Goal: Task Accomplishment & Management: Use online tool/utility

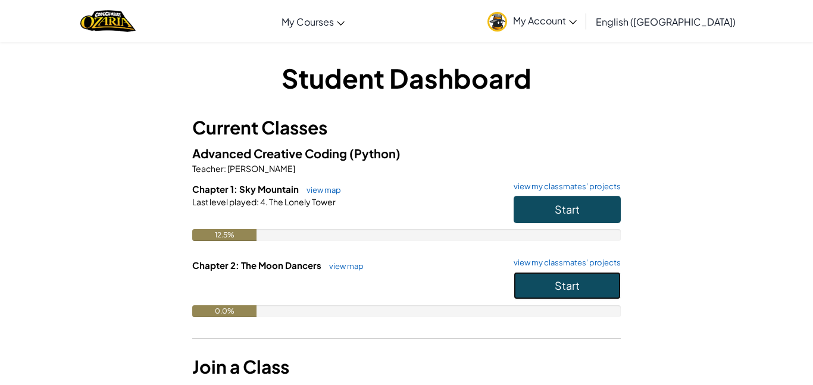
click at [575, 292] on button "Start" at bounding box center [566, 285] width 107 height 27
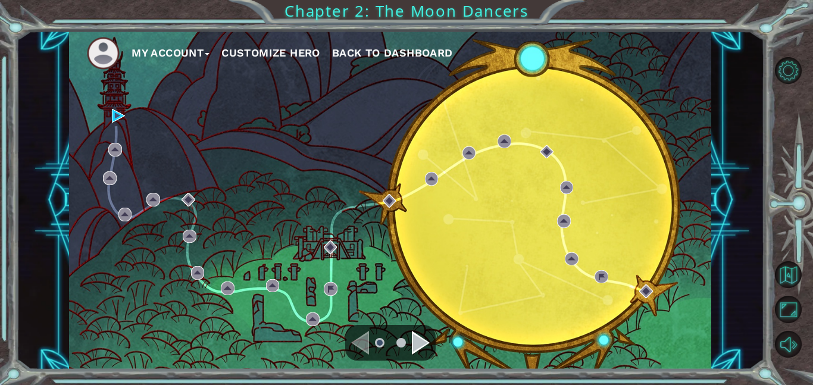
click at [422, 340] on div "Navigate to the next page" at bounding box center [421, 343] width 18 height 24
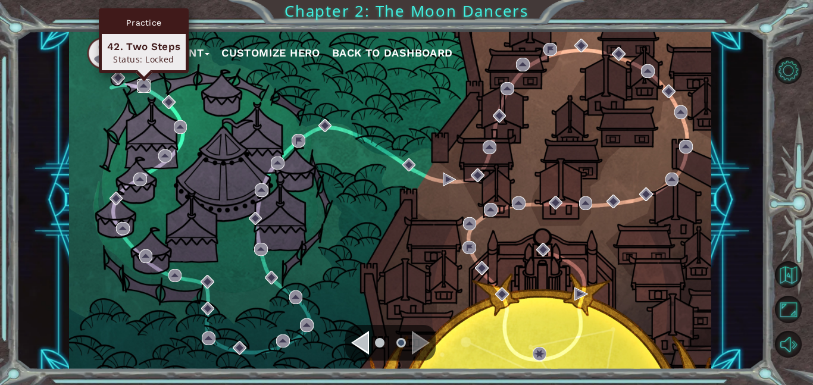
click at [145, 87] on img at bounding box center [144, 86] width 14 height 14
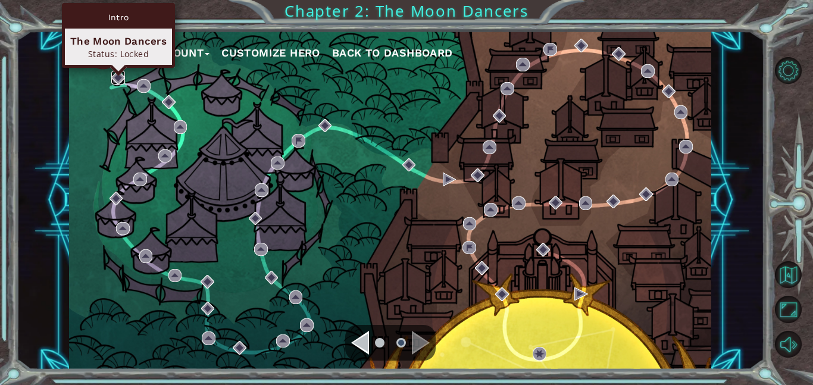
click at [116, 80] on img at bounding box center [118, 78] width 14 height 14
click at [118, 76] on img at bounding box center [118, 78] width 14 height 14
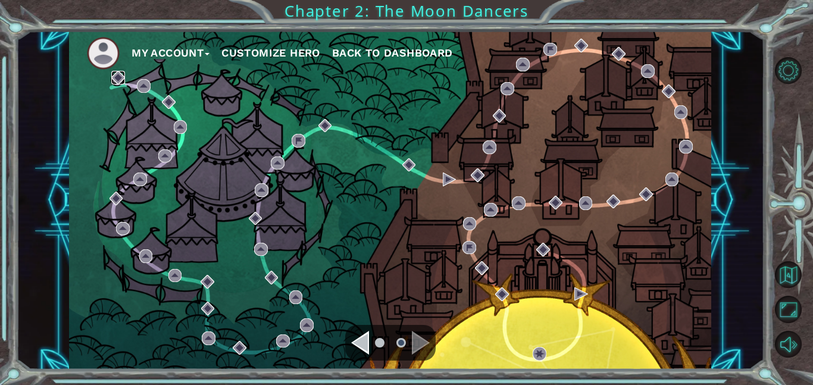
click at [118, 76] on img at bounding box center [118, 78] width 14 height 14
click at [423, 345] on div "Navigate to the next page" at bounding box center [421, 343] width 18 height 24
click at [365, 343] on div "Navigate to the previous page" at bounding box center [360, 343] width 18 height 24
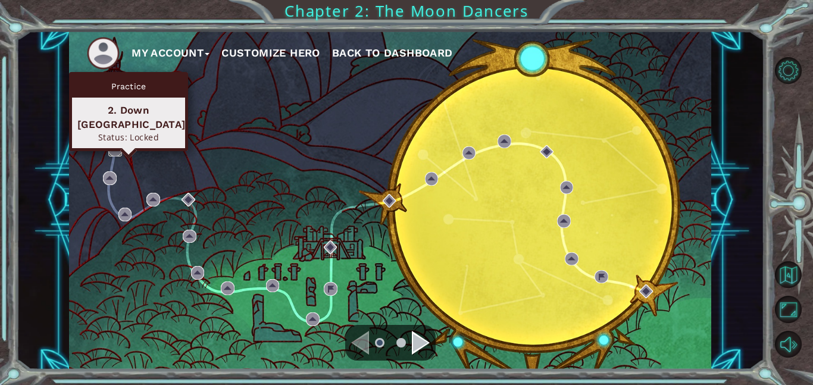
click at [116, 151] on img at bounding box center [115, 150] width 14 height 14
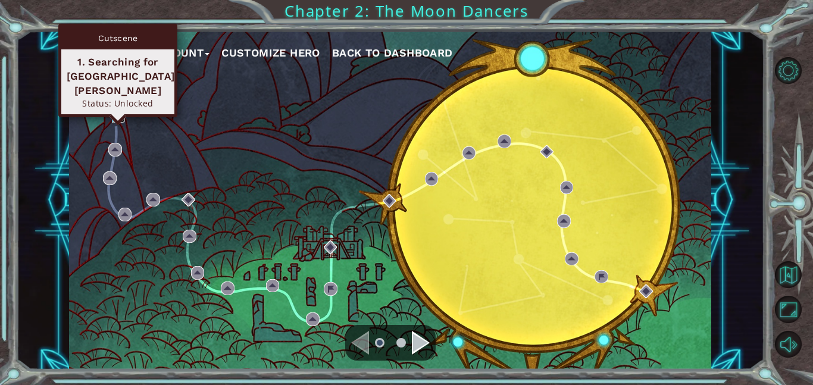
click at [119, 115] on img at bounding box center [119, 116] width 14 height 14
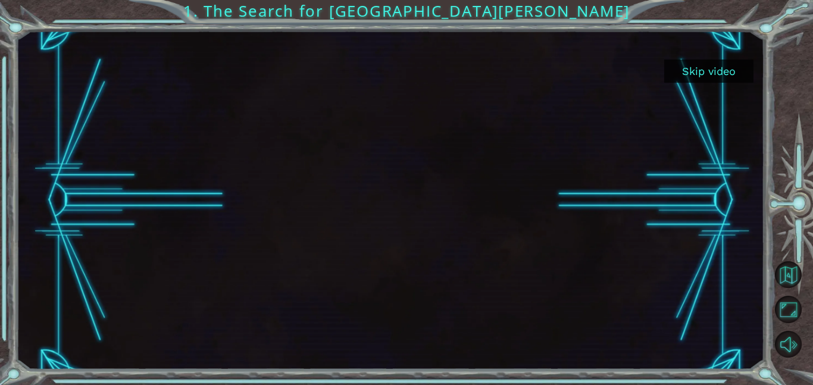
click at [730, 68] on button "Skip video" at bounding box center [708, 70] width 89 height 23
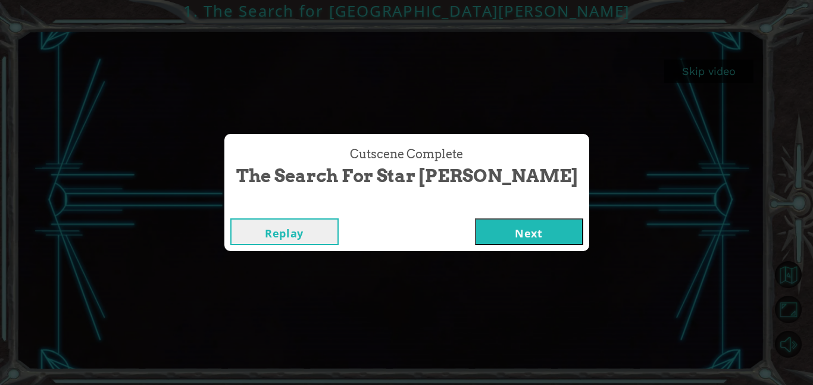
click at [475, 234] on button "Next" at bounding box center [529, 231] width 108 height 27
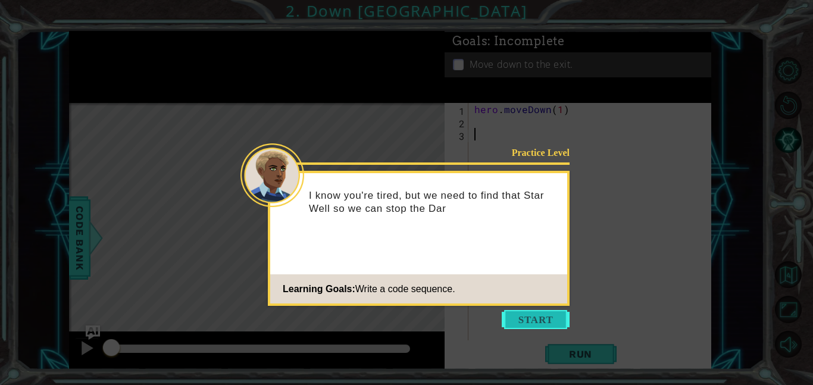
click at [526, 317] on button "Start" at bounding box center [535, 319] width 68 height 19
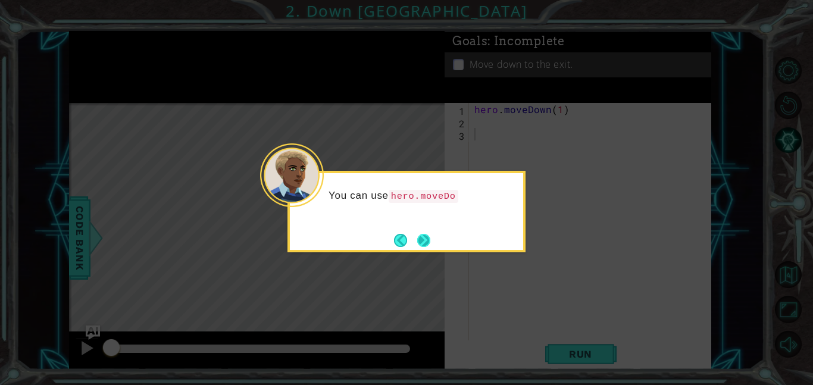
click at [419, 240] on button "Next" at bounding box center [423, 240] width 14 height 14
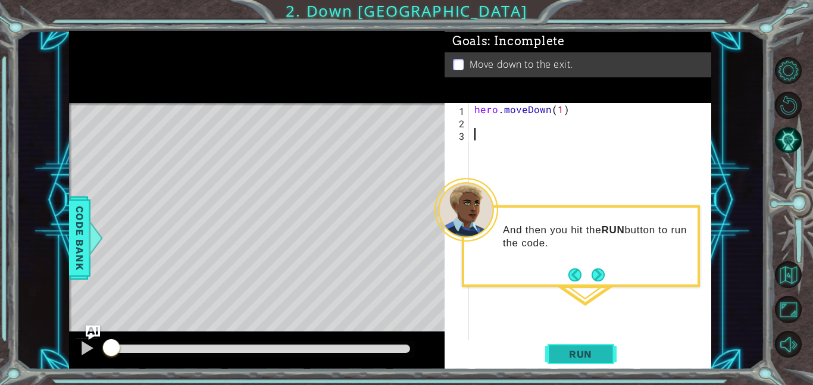
click at [587, 360] on button "Run" at bounding box center [580, 353] width 71 height 27
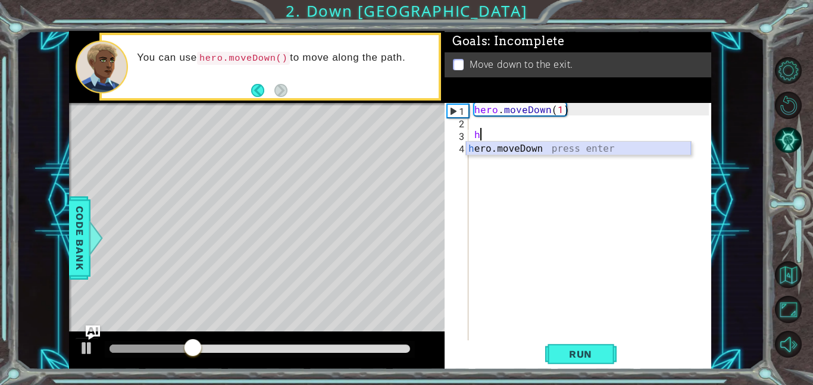
click at [525, 149] on div "h ero.moveDown press enter" at bounding box center [578, 163] width 225 height 43
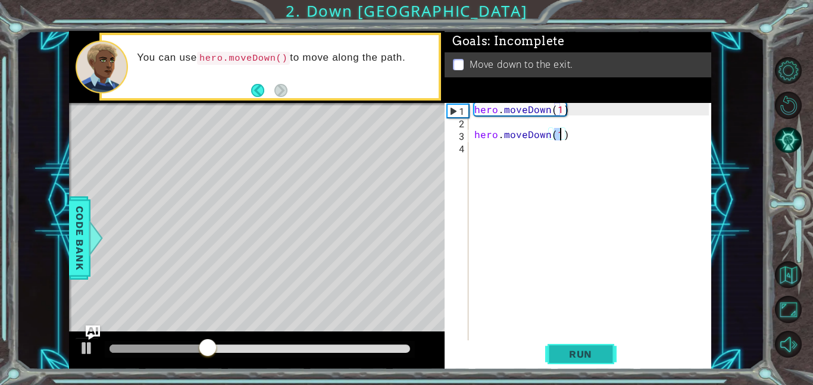
type textarea "hero.moveDown(1)"
click at [586, 353] on span "Run" at bounding box center [580, 354] width 47 height 12
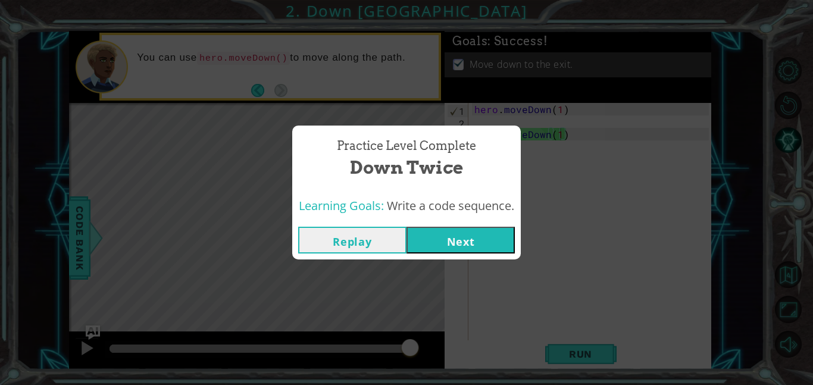
click at [425, 243] on button "Next" at bounding box center [460, 240] width 108 height 27
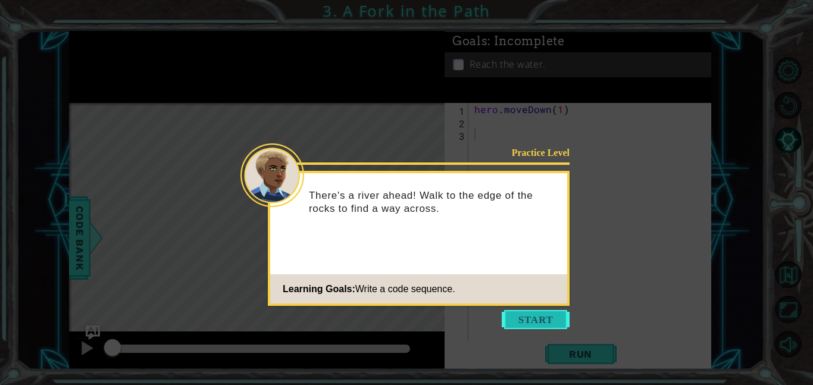
click at [525, 316] on button "Start" at bounding box center [535, 319] width 68 height 19
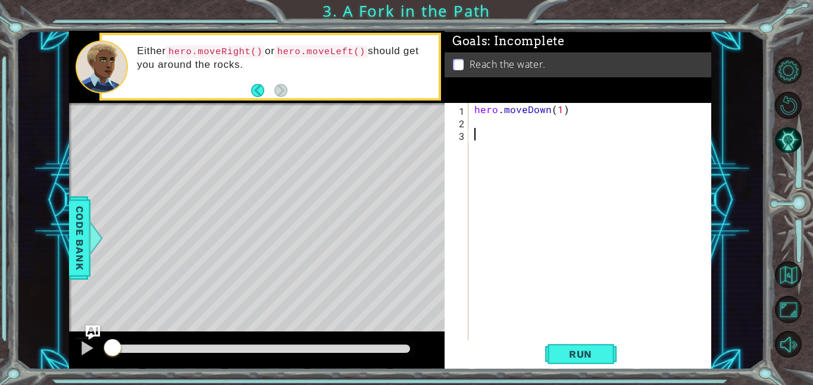
click at [473, 120] on div "hero . moveDown ( 1 )" at bounding box center [593, 234] width 243 height 262
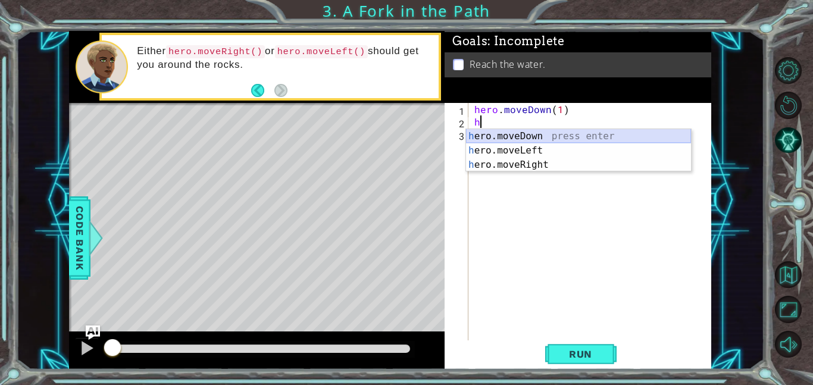
click at [572, 131] on div "h ero.moveDown press enter h ero.moveLeft press enter h ero.moveRight press ent…" at bounding box center [578, 164] width 225 height 71
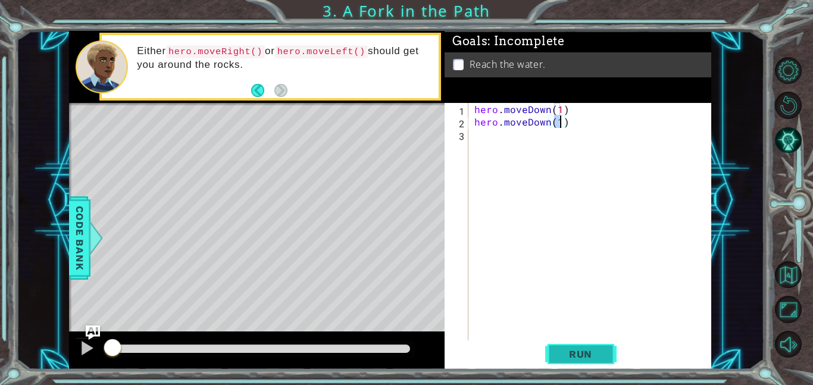
type textarea "hero.moveDown(1)"
click at [597, 343] on button "Run" at bounding box center [580, 353] width 71 height 27
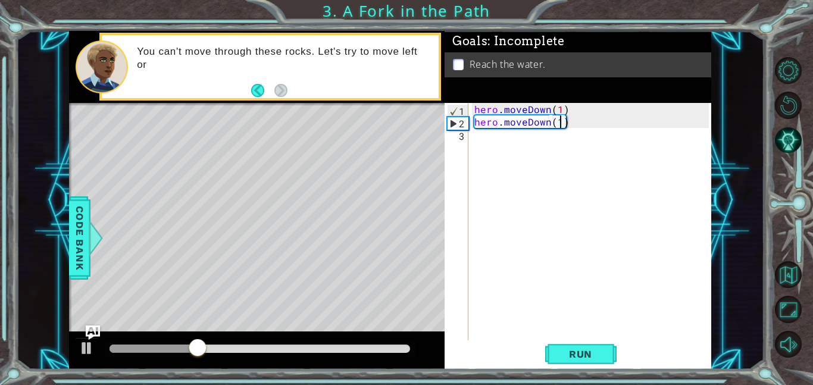
click at [482, 136] on div "hero . moveDown ( 1 ) hero . moveDown ( 1 )" at bounding box center [593, 234] width 243 height 262
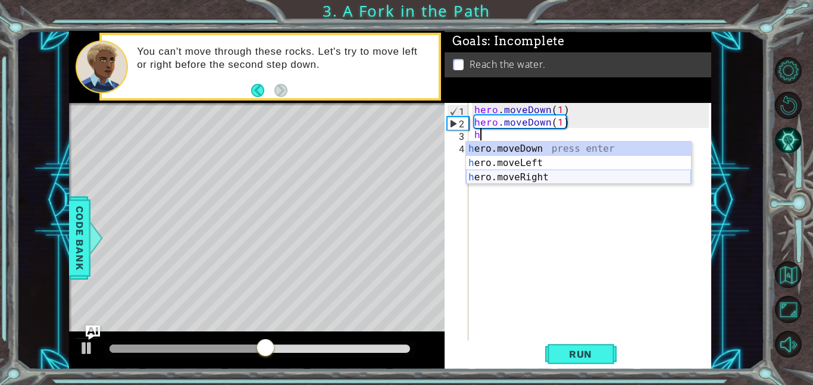
click at [532, 173] on div "h ero.moveDown press enter h ero.moveLeft press enter h ero.moveRight press ent…" at bounding box center [578, 177] width 225 height 71
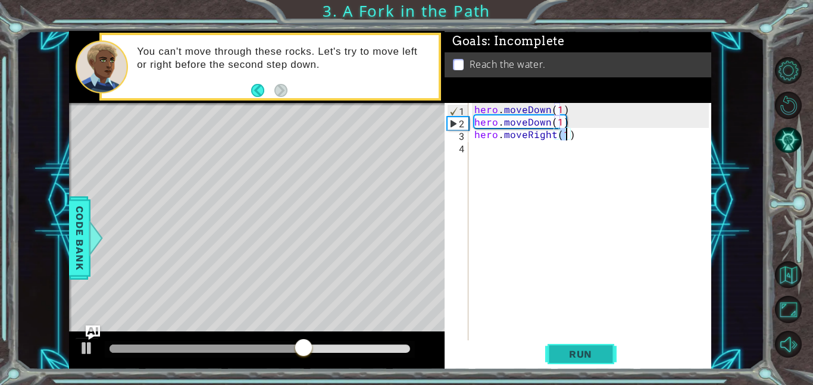
type textarea "hero.moveRight(1)"
click at [579, 365] on button "Run" at bounding box center [580, 353] width 71 height 27
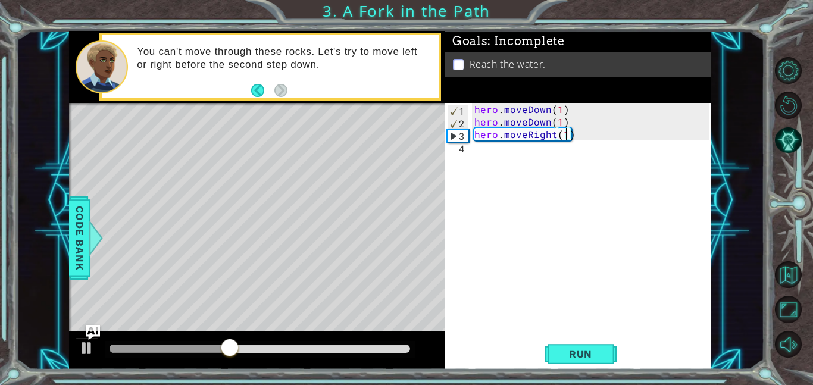
click at [494, 153] on div "hero . moveDown ( 1 ) hero . moveDown ( 1 ) hero . moveRight ( 1 )" at bounding box center [593, 234] width 243 height 262
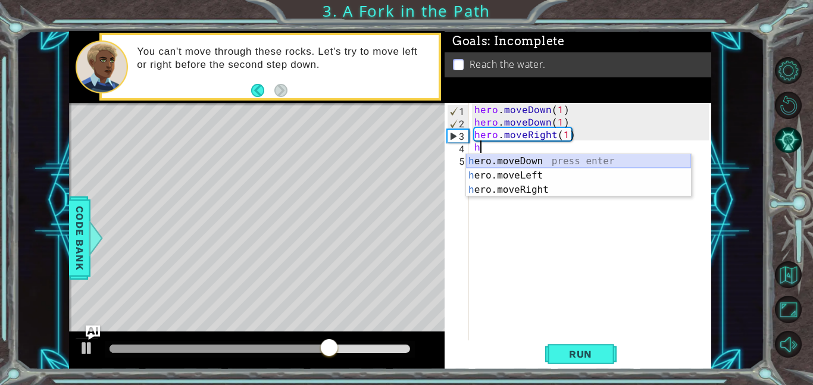
click at [531, 160] on div "h ero.moveDown press enter h ero.moveLeft press enter h ero.moveRight press ent…" at bounding box center [578, 189] width 225 height 71
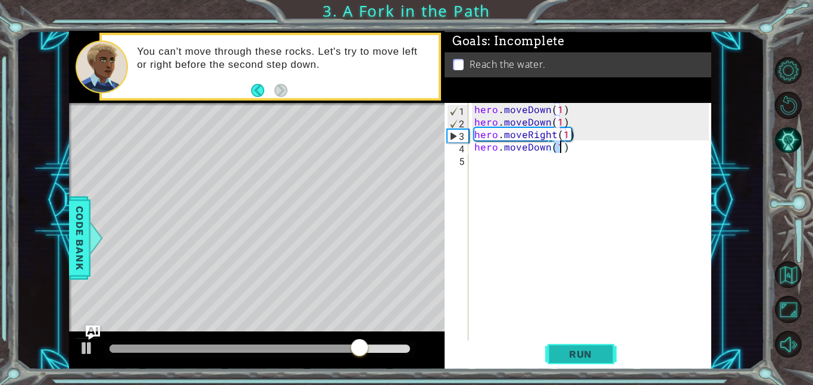
type textarea "hero.moveDown(1)"
click at [584, 348] on span "Run" at bounding box center [580, 354] width 47 height 12
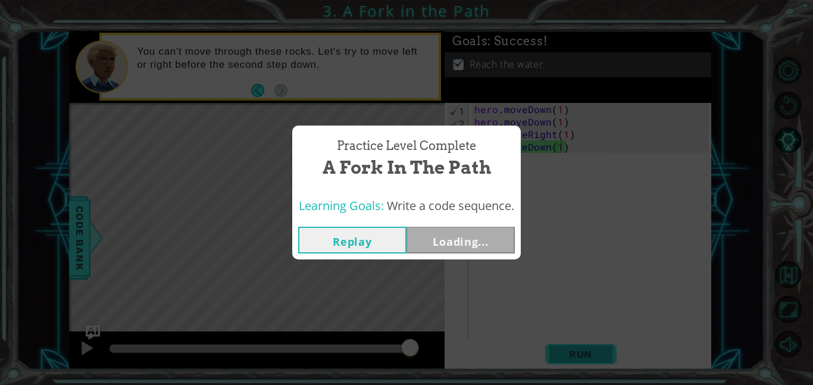
click at [584, 347] on div "Practice Level Complete A Fork in the Path Learning Goals: Write a code sequenc…" at bounding box center [406, 192] width 813 height 385
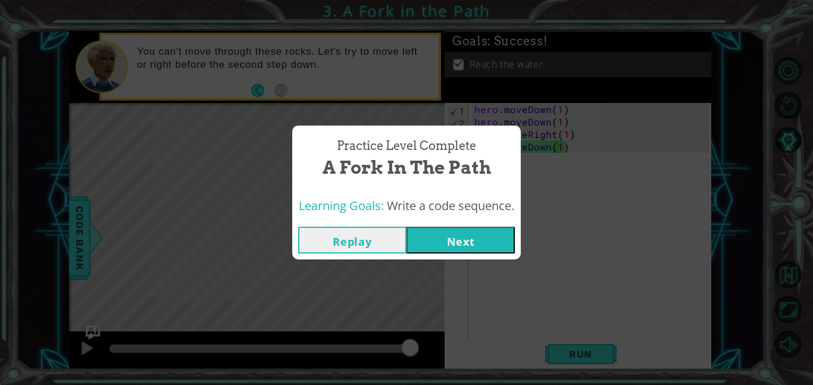
click at [465, 240] on button "Next" at bounding box center [460, 240] width 108 height 27
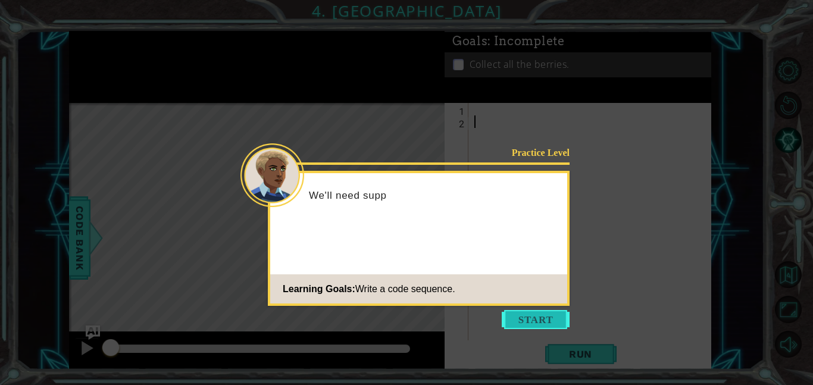
click at [556, 323] on button "Start" at bounding box center [535, 319] width 68 height 19
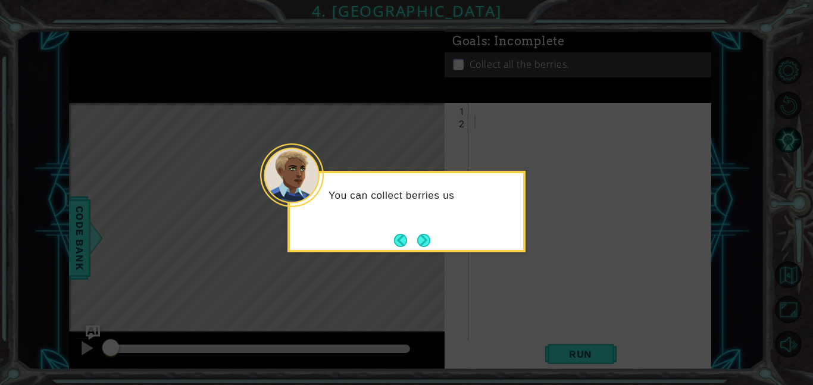
click at [561, 298] on icon at bounding box center [406, 192] width 813 height 385
click at [419, 243] on button "Next" at bounding box center [424, 240] width 16 height 16
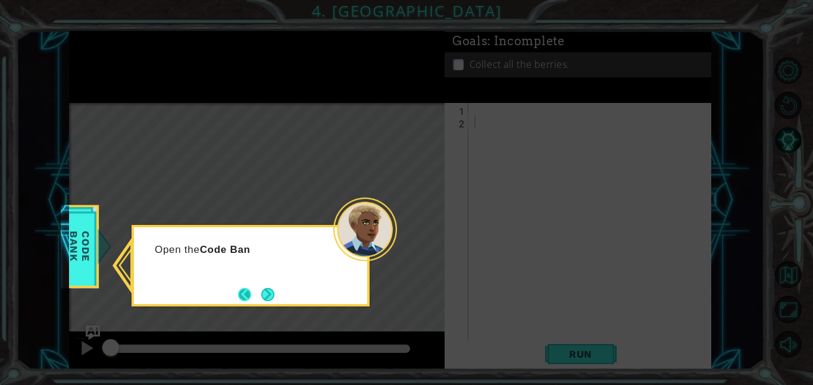
click at [250, 288] on button "Back" at bounding box center [249, 294] width 23 height 13
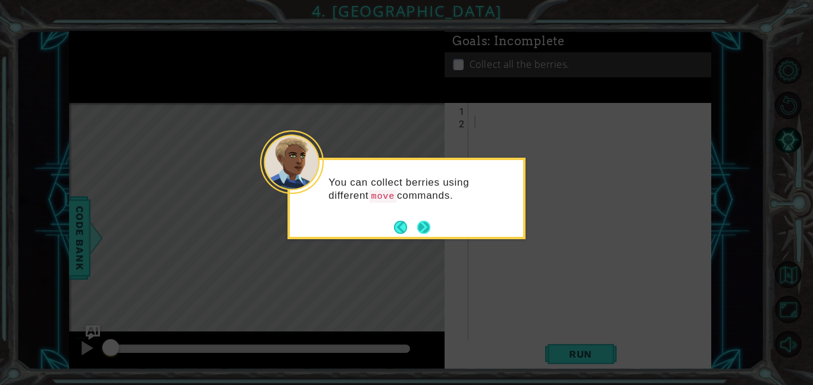
click at [418, 231] on button "Next" at bounding box center [424, 227] width 22 height 22
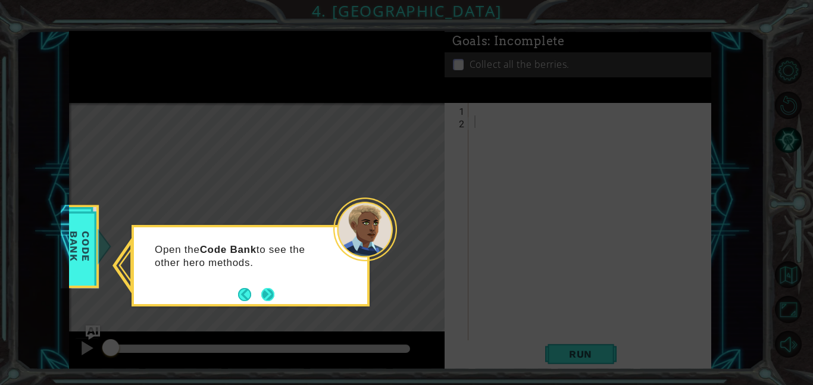
click at [267, 292] on button "Next" at bounding box center [267, 294] width 21 height 21
click at [266, 291] on button "Next" at bounding box center [267, 294] width 16 height 16
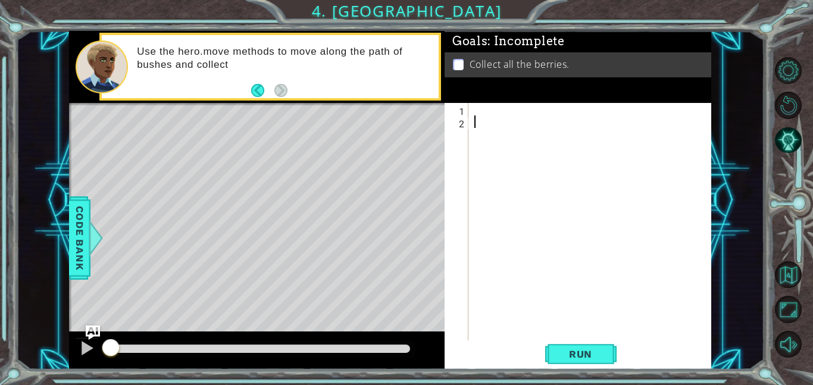
click at [476, 109] on div at bounding box center [593, 234] width 243 height 262
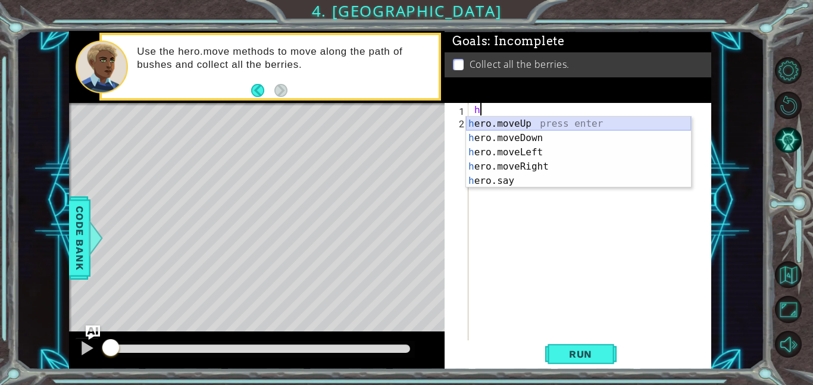
click at [593, 123] on div "h ero.moveUp press enter h ero.moveDown press enter h ero.moveLeft press enter …" at bounding box center [578, 167] width 225 height 100
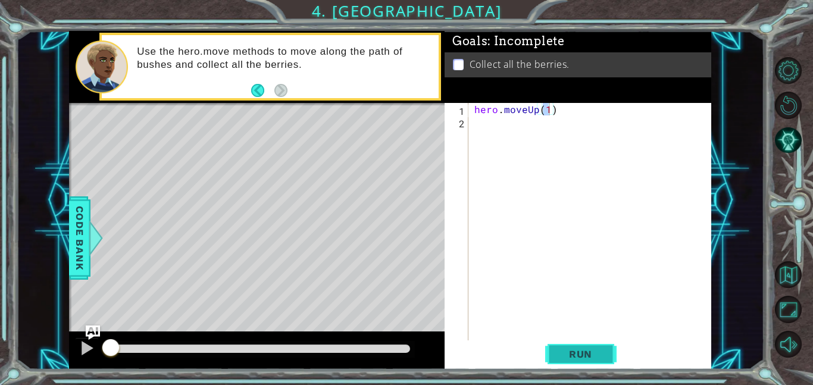
click at [581, 353] on span "Run" at bounding box center [580, 354] width 47 height 12
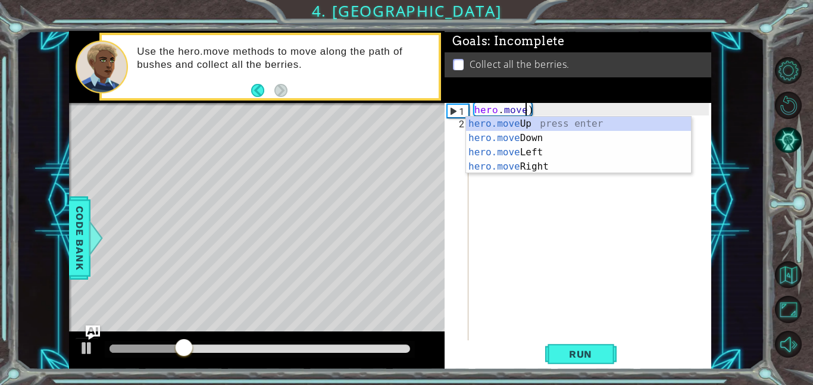
type textarea "hero.move()"
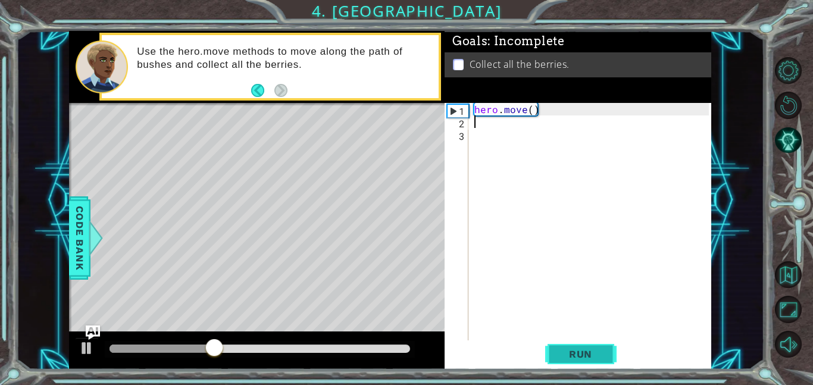
click at [589, 353] on span "Run" at bounding box center [580, 354] width 47 height 12
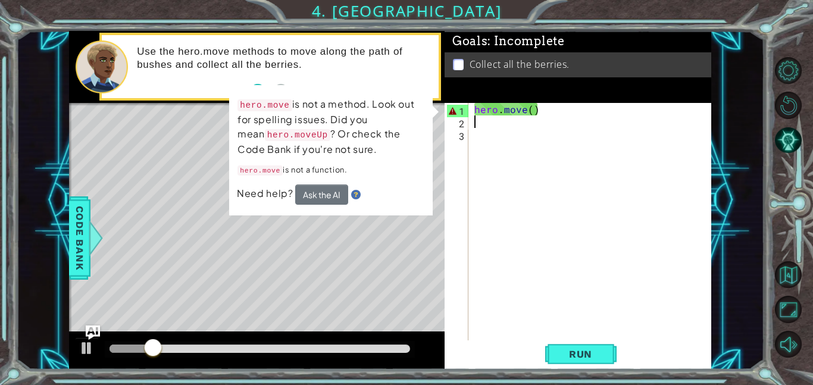
click at [533, 106] on div "hero . move ( )" at bounding box center [593, 234] width 243 height 262
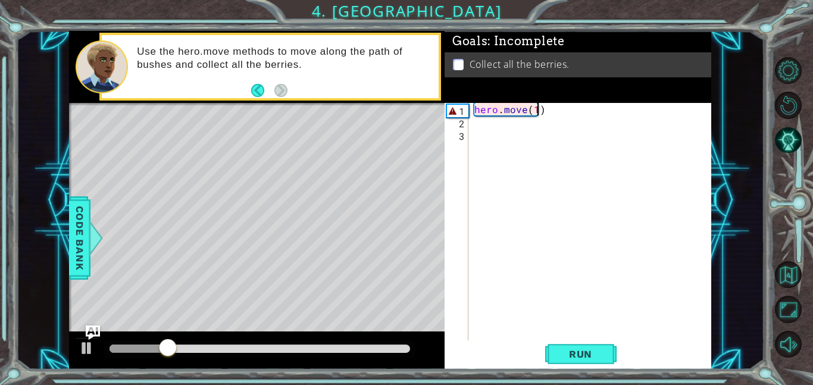
scroll to position [0, 4]
click at [599, 355] on span "Run" at bounding box center [580, 354] width 47 height 12
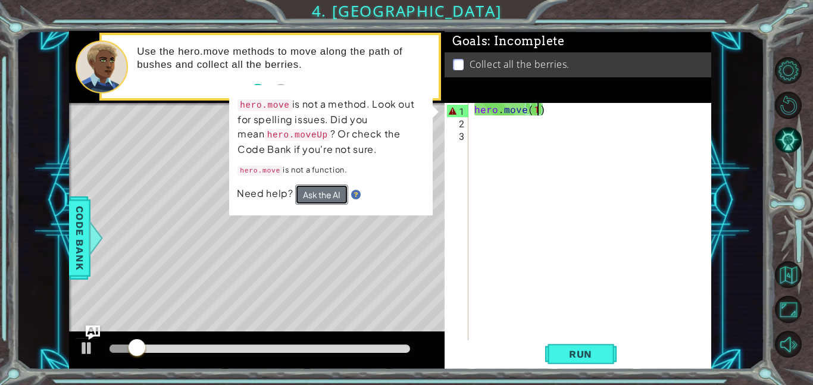
click at [310, 192] on button "Ask the AI" at bounding box center [321, 194] width 53 height 20
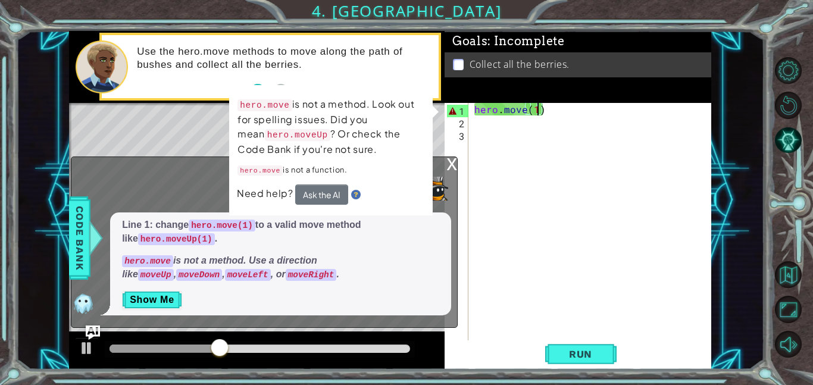
click at [431, 165] on div "hero.move is not a method. Look out for spelling issues. Did you mean hero.move…" at bounding box center [330, 150] width 203 height 130
click at [448, 164] on div "x" at bounding box center [451, 163] width 11 height 12
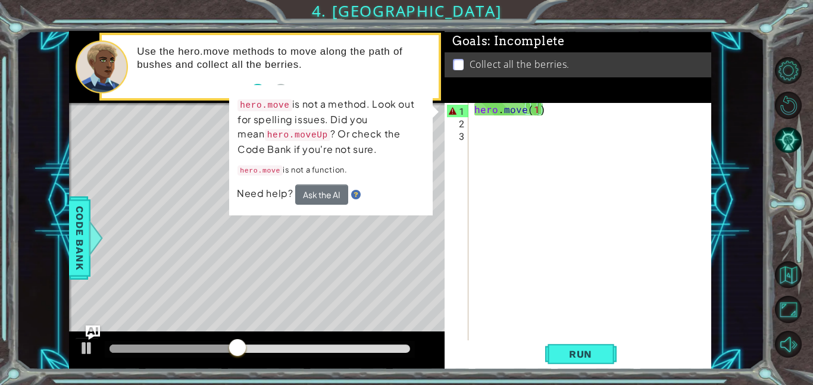
click at [332, 217] on div "Level Map" at bounding box center [344, 278] width 550 height 350
click at [523, 114] on div "hero . move ( 1 )" at bounding box center [593, 234] width 243 height 262
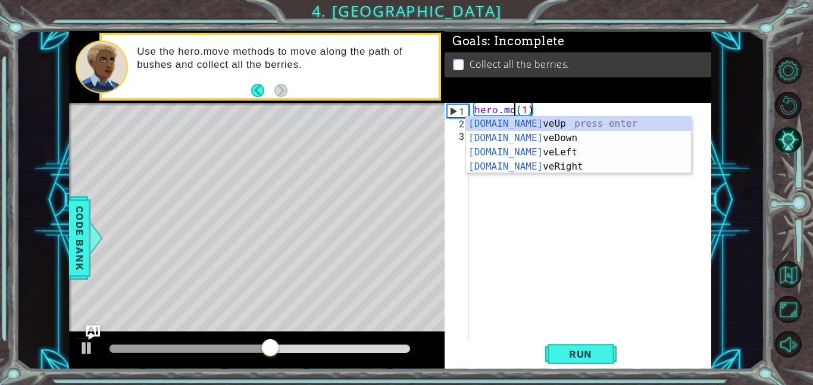
scroll to position [0, 2]
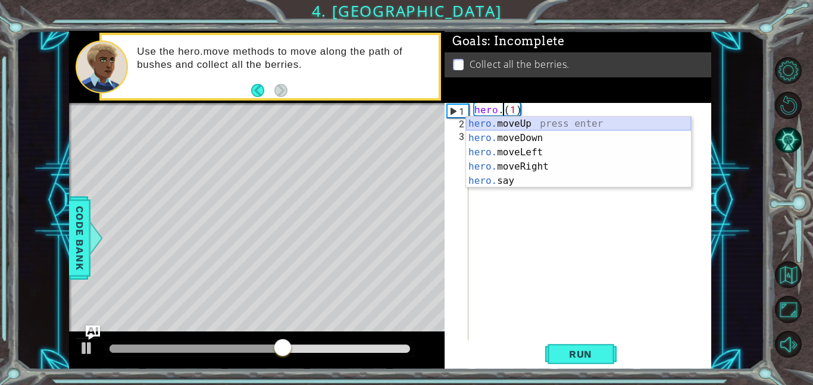
click at [542, 126] on div "hero. moveUp press enter hero. moveDown press enter hero. moveLeft press enter …" at bounding box center [578, 167] width 225 height 100
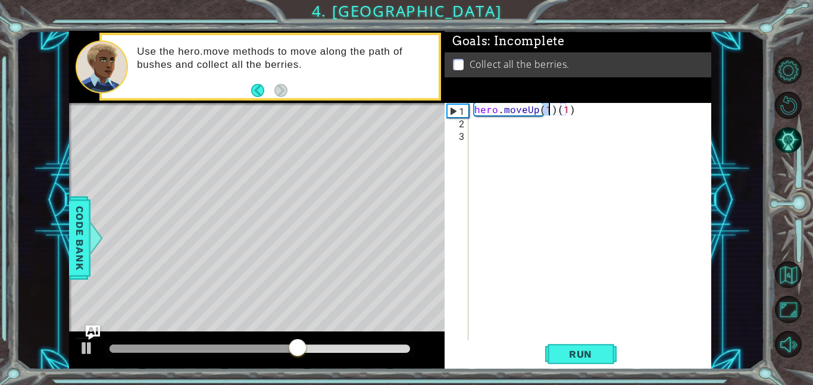
click at [572, 114] on div "hero . moveUp ( 1 ) ( 1 )" at bounding box center [593, 234] width 243 height 262
click at [557, 356] on span "Run" at bounding box center [580, 354] width 47 height 12
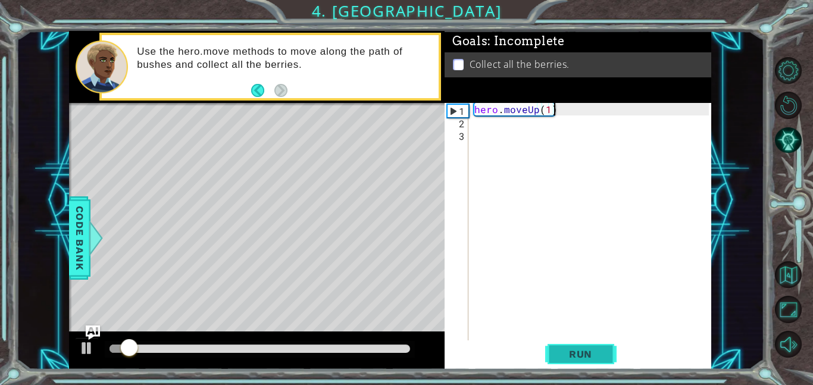
click at [551, 356] on button "Run" at bounding box center [580, 353] width 71 height 27
click at [557, 348] on span "Run" at bounding box center [580, 354] width 47 height 12
click at [557, 349] on span "Run" at bounding box center [580, 354] width 47 height 12
type textarea "hero.moveUp(1)m,aq"
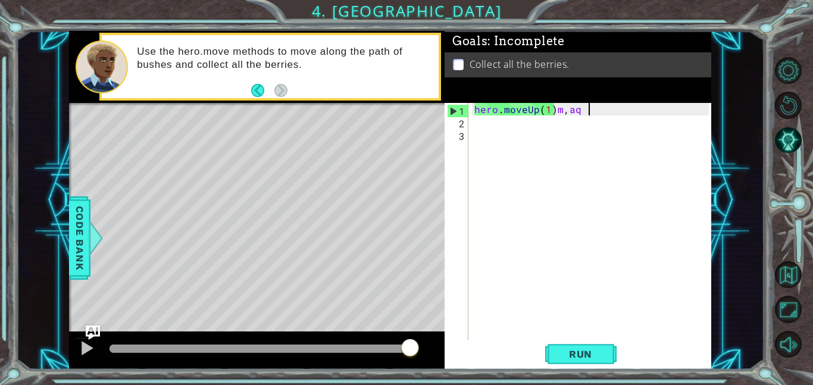
click at [508, 196] on div "hero . moveUp ( 1 ) m , aq" at bounding box center [593, 234] width 243 height 262
click at [560, 349] on span "Run" at bounding box center [580, 354] width 47 height 12
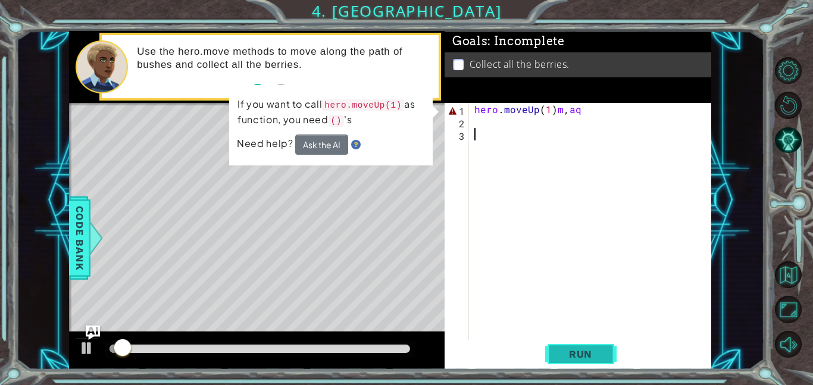
click at [560, 349] on span "Run" at bounding box center [580, 354] width 47 height 12
click at [572, 118] on div "hero . moveUp ( 1 ) m , aq" at bounding box center [593, 234] width 243 height 262
click at [614, 88] on div "Goals : Incomplete Collect all the berries." at bounding box center [577, 67] width 266 height 72
click at [627, 108] on div "hero . moveUp ( 1 ) m , aq" at bounding box center [593, 234] width 243 height 262
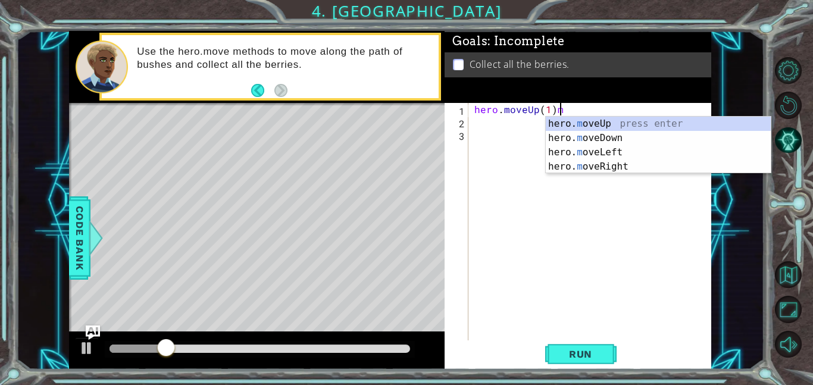
type textarea "hero.moveUp(1)"
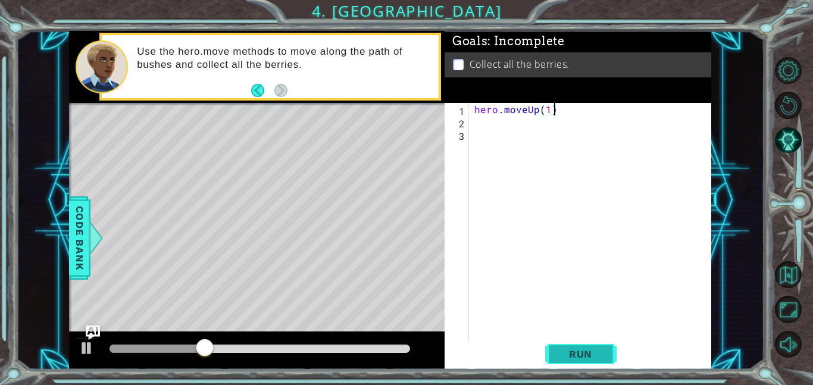
click at [563, 363] on button "Run" at bounding box center [580, 353] width 71 height 27
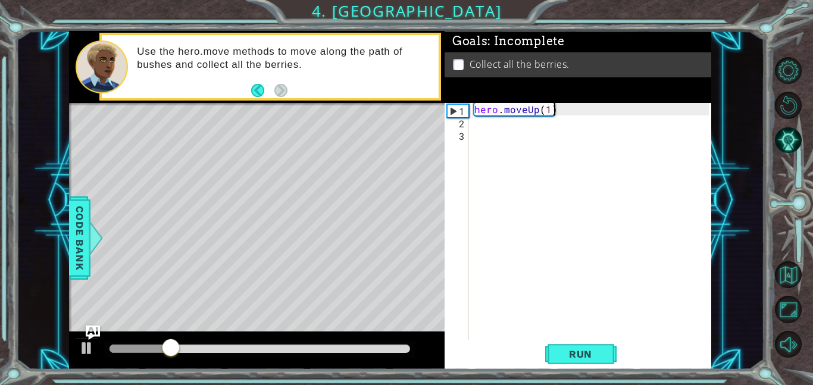
click at [535, 109] on div "hero . moveUp ( 1 )" at bounding box center [593, 234] width 243 height 262
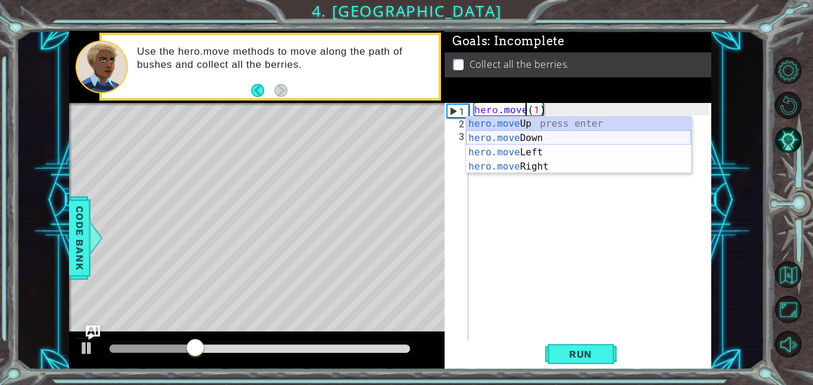
click at [550, 139] on div "hero.move Up press enter hero.move Down press enter hero.move Left press enter …" at bounding box center [578, 160] width 225 height 86
type textarea "hero.moveDown(1)(1)"
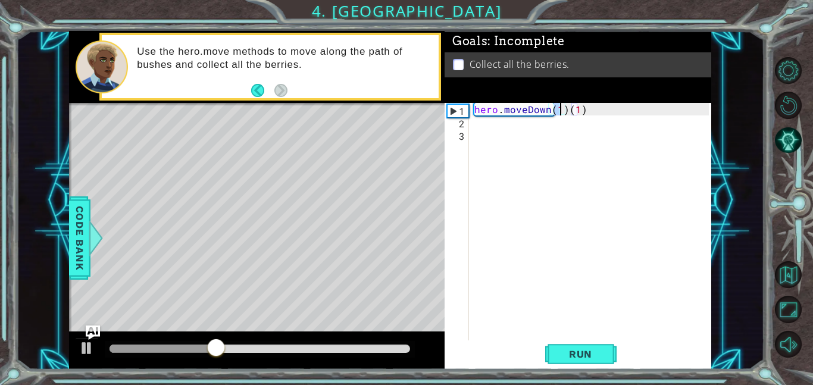
click at [603, 116] on div "hero . moveDown ( 1 ) ( 1 )" at bounding box center [593, 234] width 243 height 262
drag, startPoint x: 590, startPoint y: 114, endPoint x: 567, endPoint y: 111, distance: 22.9
click at [567, 111] on div "hero . moveDown ( 1 ) ( 1 )" at bounding box center [593, 234] width 243 height 262
type textarea "hero.moveDown(1)"
click at [557, 359] on span "Run" at bounding box center [580, 354] width 47 height 12
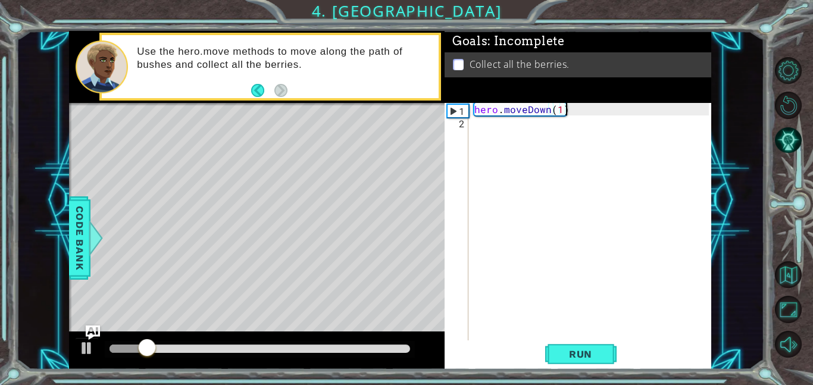
click at [477, 127] on div "hero . moveDown ( 1 )" at bounding box center [593, 234] width 243 height 262
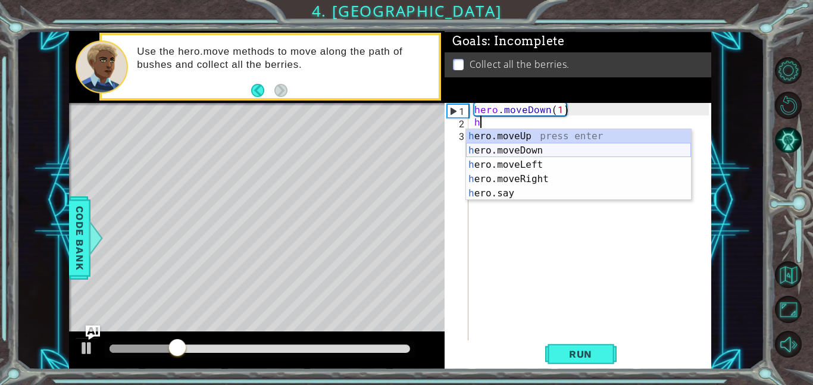
type textarea "h"
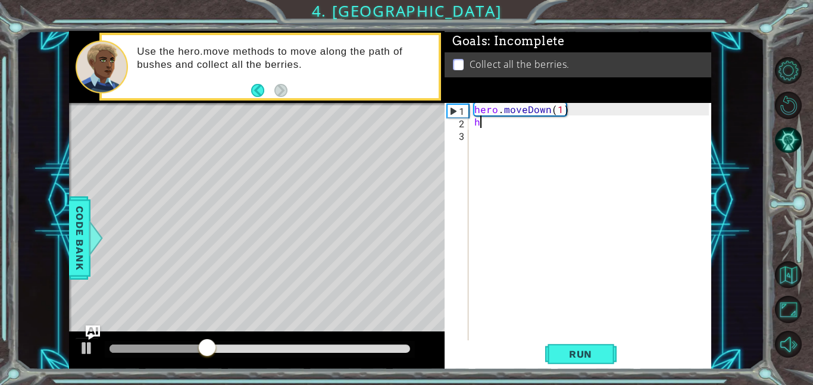
click at [737, 102] on body "1 2 hero . moveUp ( 1 ) ההההההההההההההההההההההההההההההההההההההההההההההההההההההה…" at bounding box center [406, 192] width 813 height 385
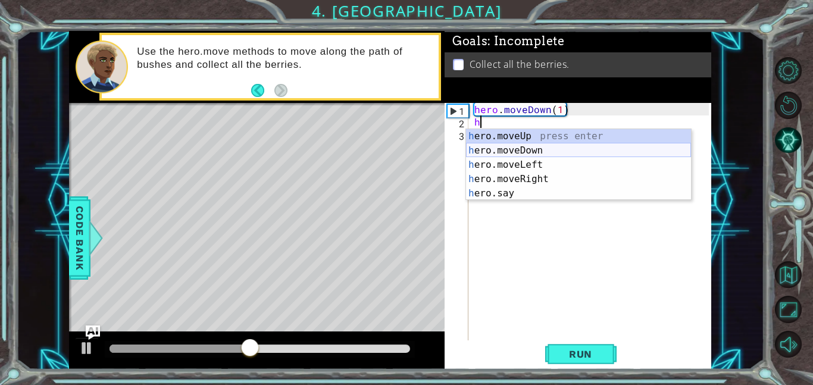
click at [620, 149] on div "h ero.moveUp press enter h ero.moveDown press enter h ero.moveLeft press enter …" at bounding box center [578, 179] width 225 height 100
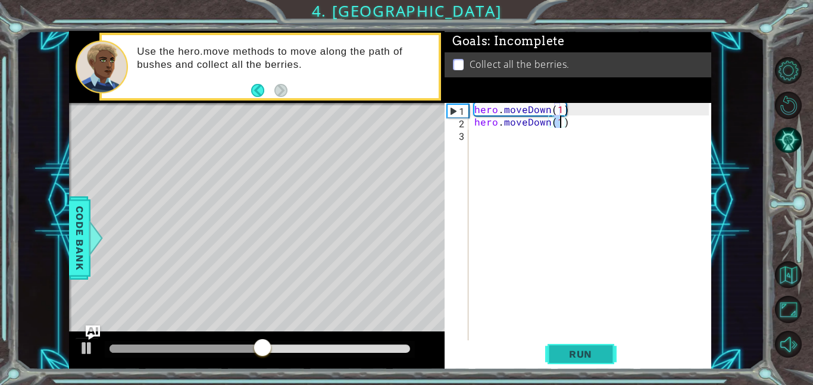
type textarea "hero.moveDown(1)"
click at [555, 359] on button "Run" at bounding box center [580, 353] width 71 height 27
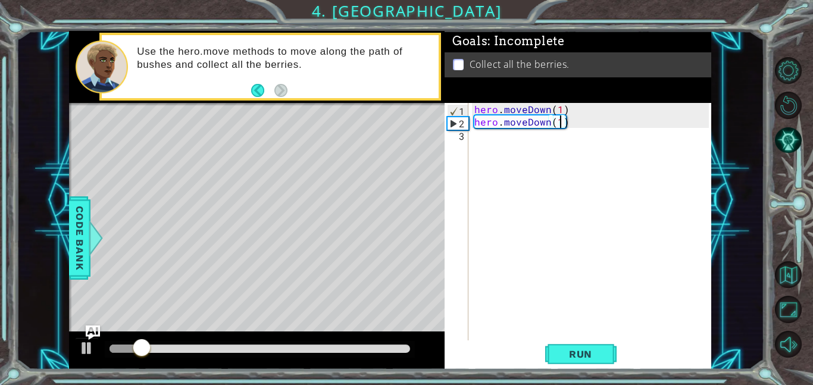
click at [482, 139] on div "hero . moveDown ( 1 ) hero . moveDown ( 1 )" at bounding box center [593, 234] width 243 height 262
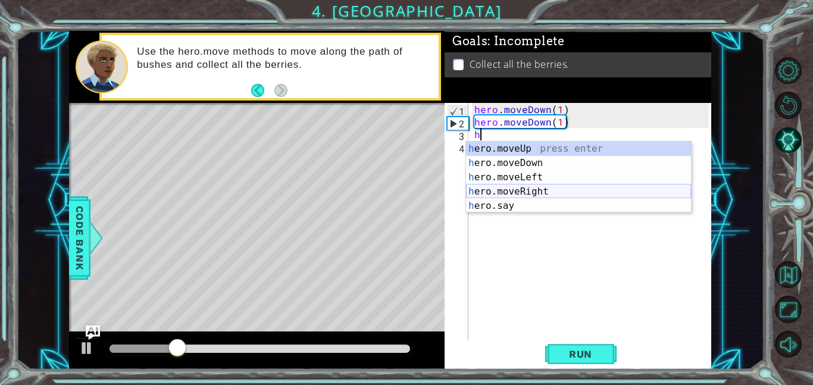
click at [529, 190] on div "h ero.moveUp press enter h ero.moveDown press enter h ero.moveLeft press enter …" at bounding box center [578, 192] width 225 height 100
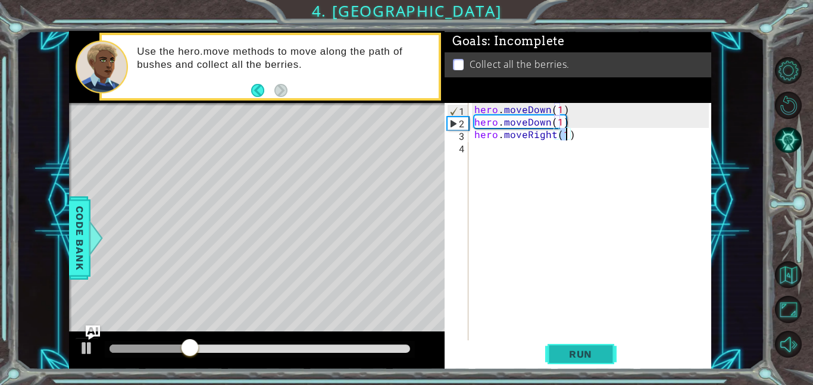
click at [564, 357] on span "Run" at bounding box center [580, 354] width 47 height 12
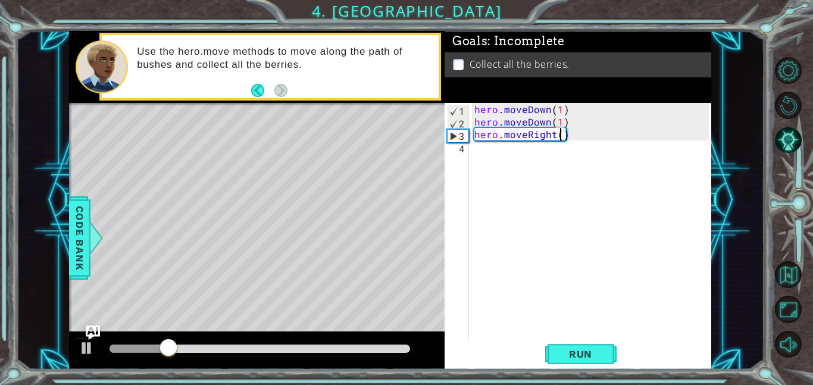
click at [528, 138] on div "hero . moveDown ( 1 ) hero . moveDown ( 1 ) hero . moveRight ( )" at bounding box center [593, 234] width 243 height 262
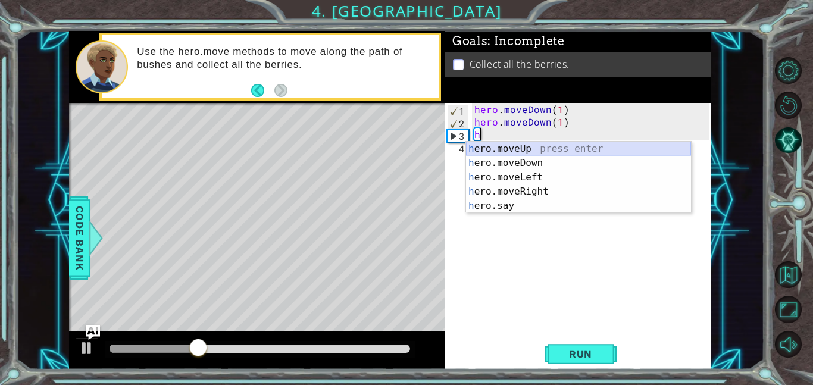
click at [539, 150] on div "h ero.moveUp press enter h ero.moveDown press enter h ero.moveLeft press enter …" at bounding box center [578, 192] width 225 height 100
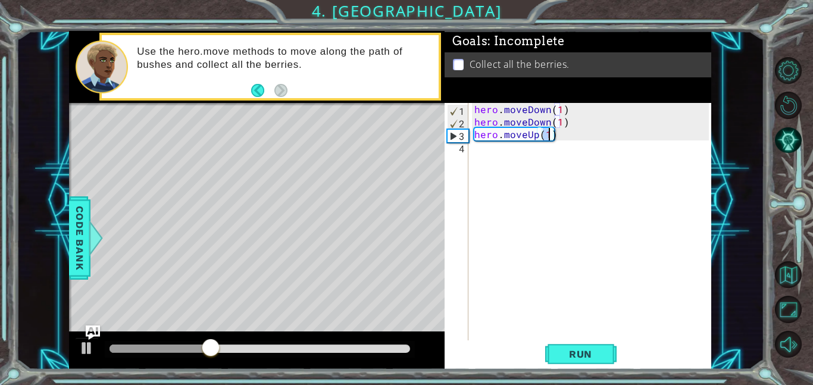
click at [559, 369] on div "1 2 hero . moveUp ( 1 ) ההההההההההההההההההההההההההההההההההההההההההההההההההההההה…" at bounding box center [406, 192] width 813 height 385
click at [557, 352] on span "Run" at bounding box center [580, 354] width 47 height 12
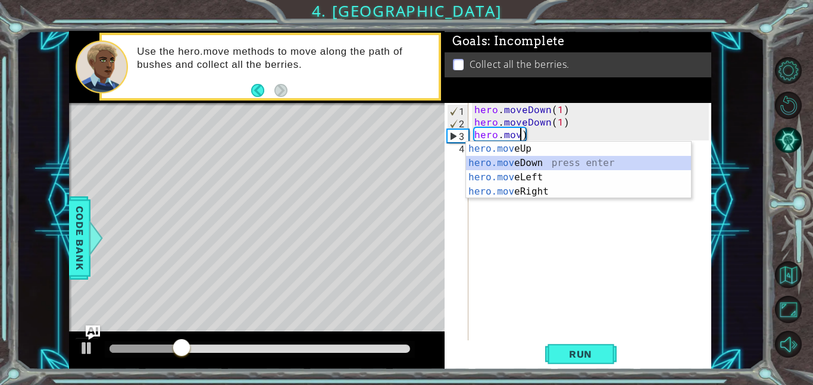
click at [531, 164] on div "hero.mov eUp press enter hero.mov eDown press enter hero.mov eLeft press enter …" at bounding box center [578, 185] width 225 height 86
type textarea "hero.moveDown(1)"
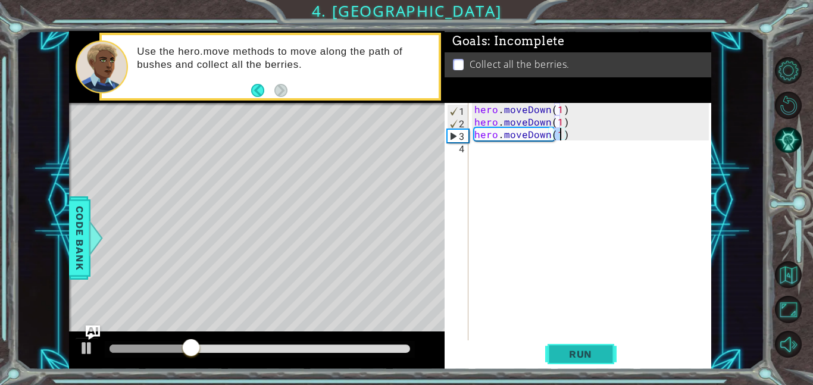
click at [590, 363] on button "Run" at bounding box center [580, 353] width 71 height 27
click at [499, 149] on div "hero . moveDown ( 1 ) hero . moveDown ( 1 ) hero . moveDown ( 1 )" at bounding box center [593, 234] width 243 height 262
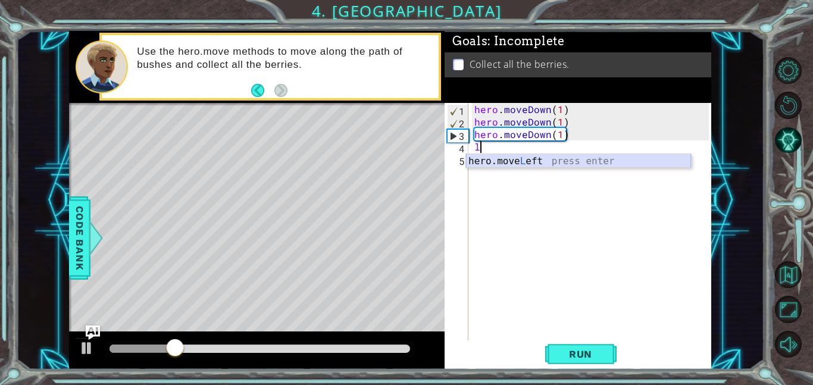
click at [509, 158] on div "hero.move L eft press enter" at bounding box center [578, 175] width 225 height 43
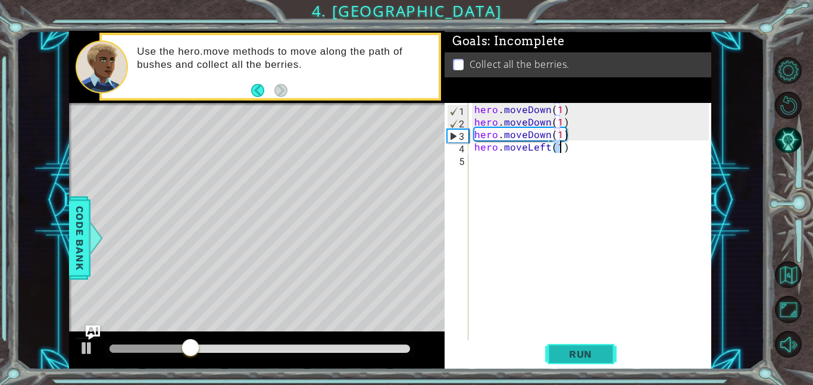
type textarea "hero.moveLeft(1)"
click at [589, 349] on span "Run" at bounding box center [580, 354] width 47 height 12
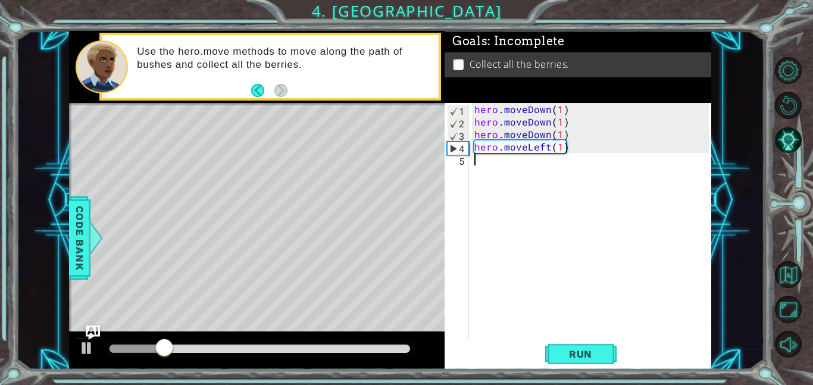
click at [503, 158] on div "hero . moveDown ( 1 ) hero . moveDown ( 1 ) hero . moveDown ( 1 ) hero . moveLe…" at bounding box center [593, 234] width 243 height 262
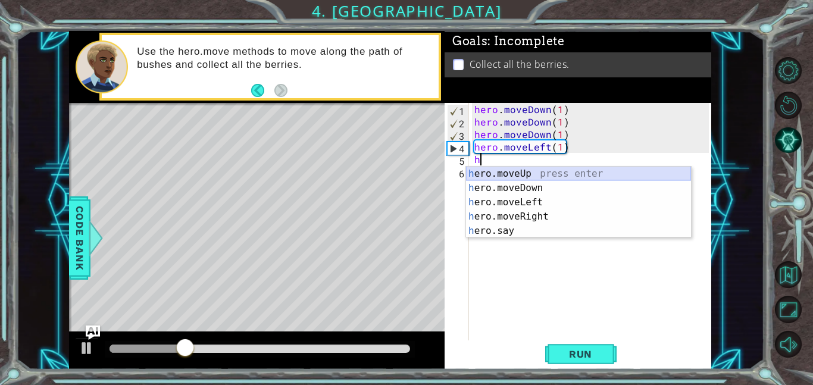
click at [518, 171] on div "h ero.moveUp press enter h ero.moveDown press enter h ero.moveLeft press enter …" at bounding box center [578, 217] width 225 height 100
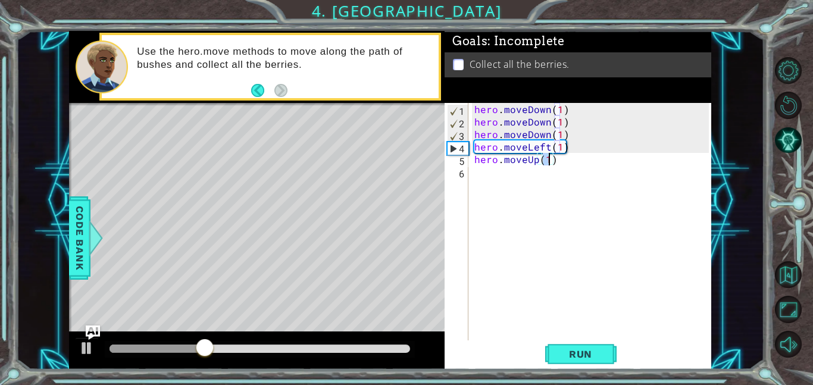
click at [525, 165] on div "hero . moveDown ( 1 ) hero . moveDown ( 1 ) hero . moveDown ( 1 ) hero . moveLe…" at bounding box center [593, 234] width 243 height 262
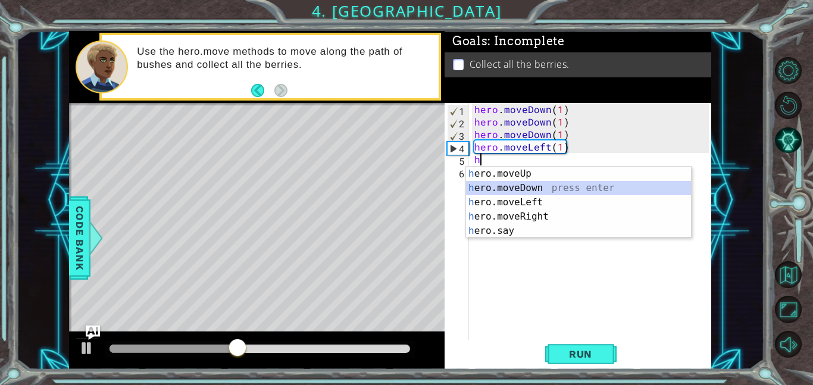
click at [552, 190] on div "h ero.moveUp press enter h ero.moveDown press enter h ero.moveLeft press enter …" at bounding box center [578, 217] width 225 height 100
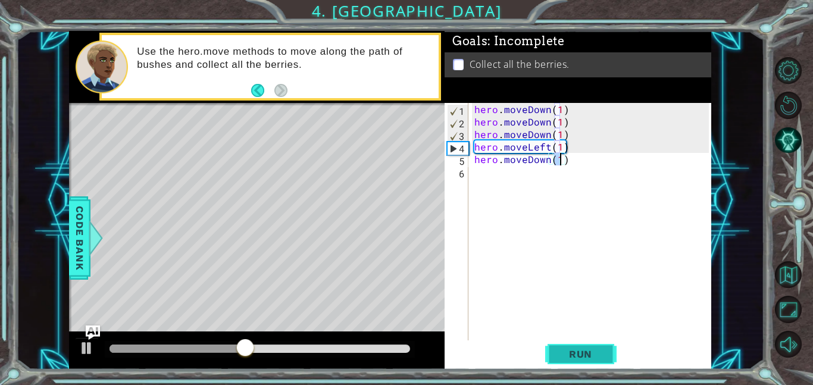
click at [588, 359] on button "Run" at bounding box center [580, 353] width 71 height 27
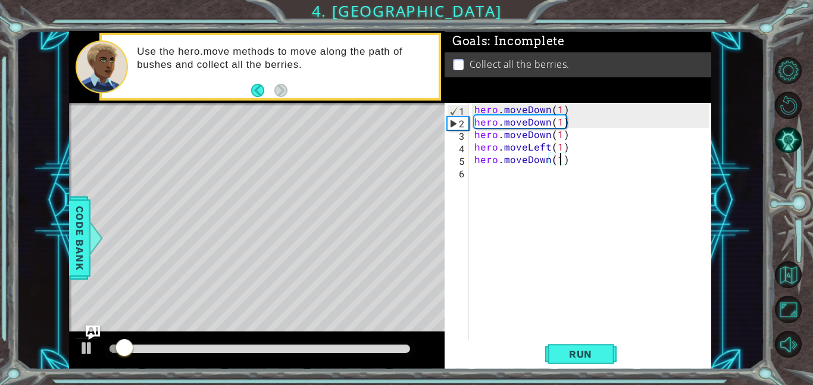
click at [598, 377] on div "1 2 hero . moveUp ( 1 ) ההההההההההההההההההההההההההההההההההההההההההההההההההההההה…" at bounding box center [406, 192] width 813 height 385
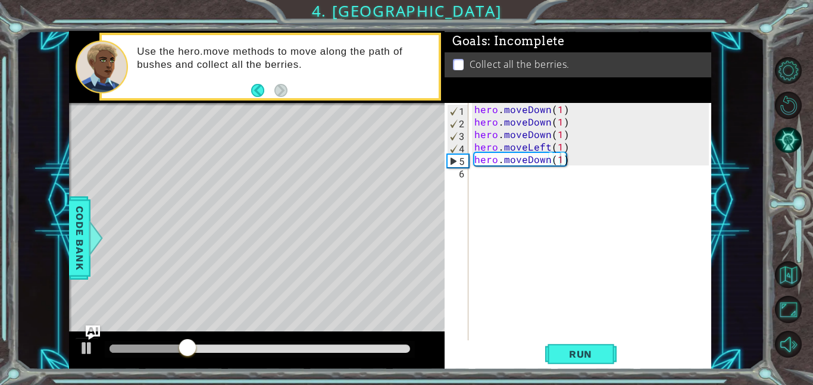
click at [529, 162] on div "hero . moveDown ( 1 ) hero . moveDown ( 1 ) hero . moveDown ( 1 ) hero . moveLe…" at bounding box center [593, 234] width 243 height 262
click at [530, 163] on div "hero . moveDown ( 1 ) hero . moveDown ( 1 ) hero . moveDown ( 1 ) hero . moveLe…" at bounding box center [593, 234] width 243 height 262
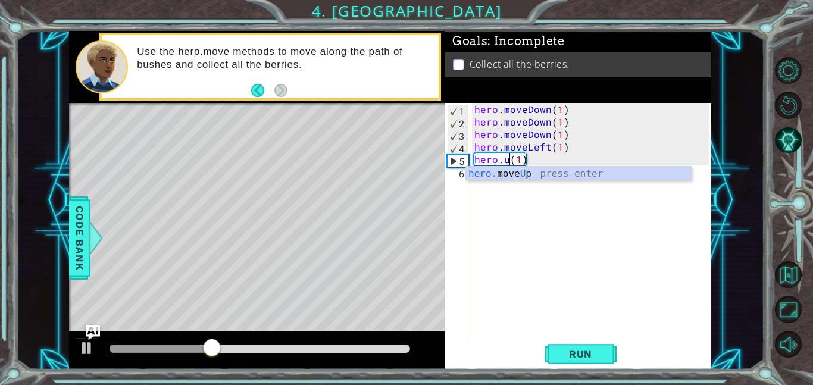
scroll to position [0, 2]
click at [545, 172] on div "hero. move U p press enter" at bounding box center [578, 188] width 225 height 43
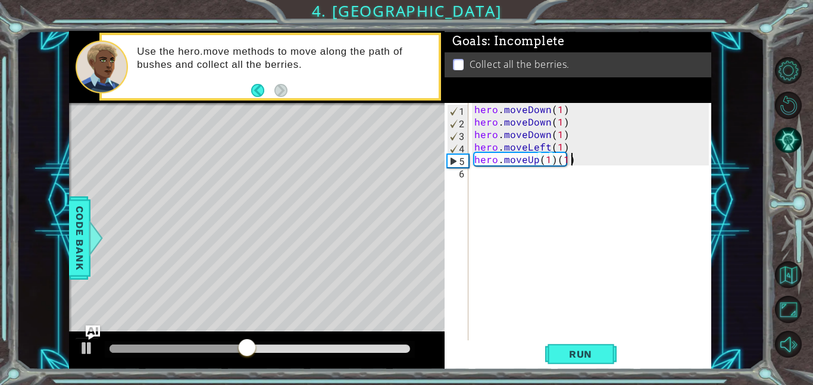
click at [573, 159] on div "hero . moveDown ( 1 ) hero . moveDown ( 1 ) hero . moveDown ( 1 ) hero . moveLe…" at bounding box center [593, 234] width 243 height 262
type textarea "hero.moveUp(1)"
click at [561, 360] on button "Run" at bounding box center [580, 353] width 71 height 27
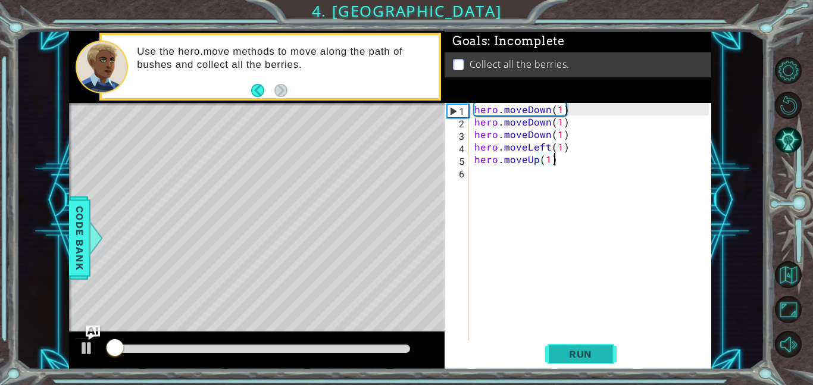
scroll to position [0, 0]
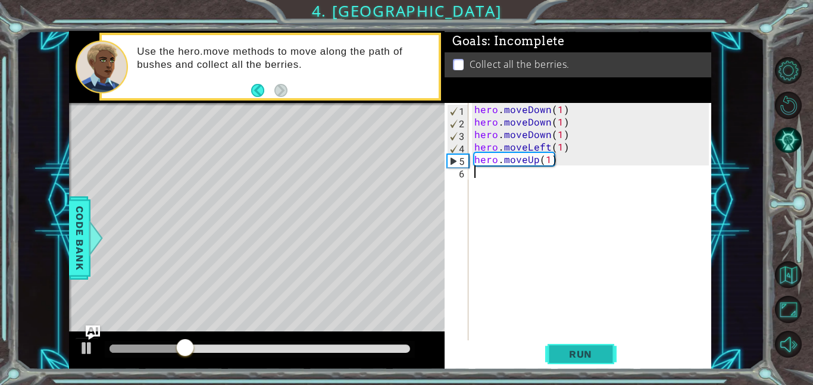
click at [579, 344] on button "Run" at bounding box center [580, 353] width 71 height 27
click at [521, 161] on div "hero . moveDown ( 1 ) hero . moveDown ( 1 ) hero . moveDown ( 1 ) hero . moveLe…" at bounding box center [593, 234] width 243 height 262
click at [529, 157] on div "hero . moveDown ( 1 ) hero . moveDown ( 1 ) hero . moveDown ( 1 ) hero . moveLe…" at bounding box center [593, 234] width 243 height 262
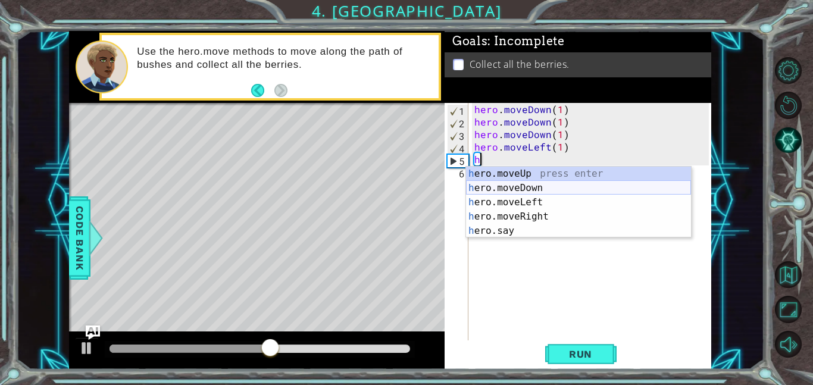
click at [554, 189] on div "h ero.moveUp press enter h ero.moveDown press enter h ero.moveLeft press enter …" at bounding box center [578, 217] width 225 height 100
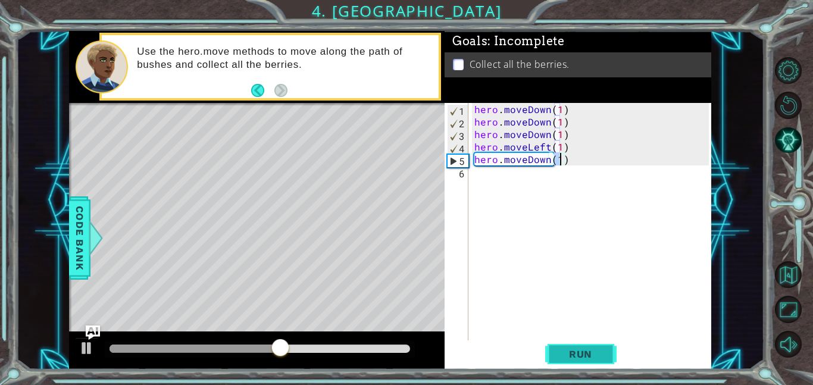
type textarea "hero.moveDown(1)"
click at [582, 355] on span "Run" at bounding box center [580, 354] width 47 height 12
click at [538, 190] on div "hero . moveDown ( 1 ) hero . moveDown ( 1 ) hero . moveDown ( 1 ) hero . moveLe…" at bounding box center [593, 234] width 243 height 262
type textarea "hero.moveDown(1)"
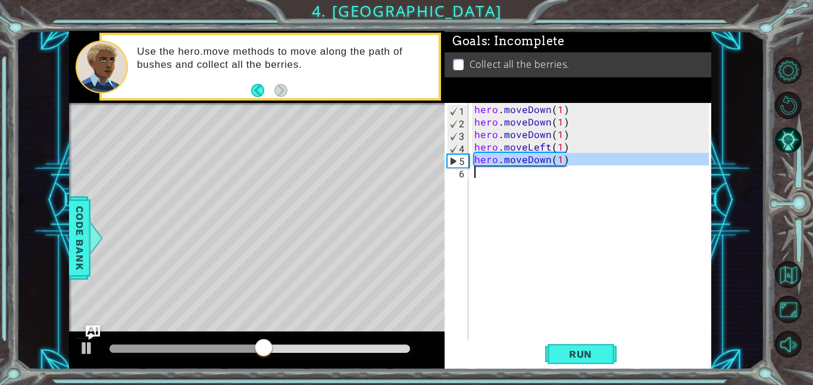
click at [753, 293] on div "1 2 hero . moveUp ( 1 ) ההההההההההההההההההההההההההההההההההההההההההההההההההההההה…" at bounding box center [390, 200] width 748 height 338
drag, startPoint x: 353, startPoint y: 345, endPoint x: 416, endPoint y: 350, distance: 63.2
click at [388, 350] on div at bounding box center [377, 348] width 21 height 21
